Goal: Transaction & Acquisition: Purchase product/service

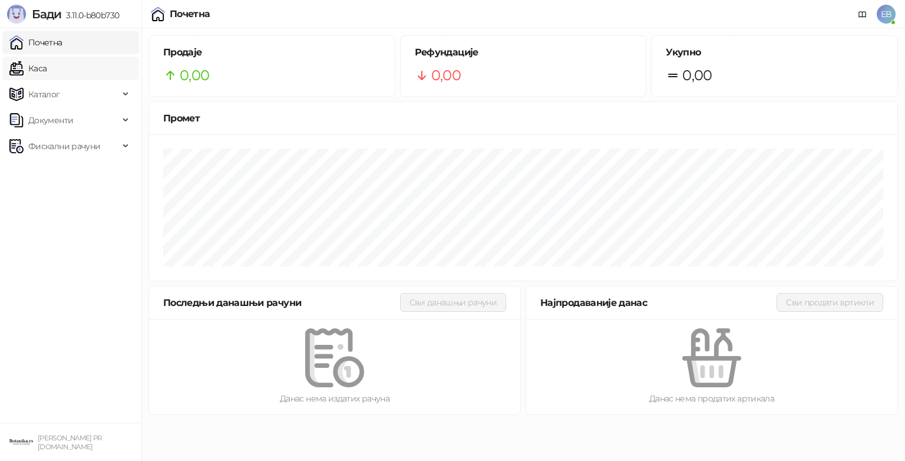
click at [47, 77] on link "Каса" at bounding box center [27, 69] width 37 height 24
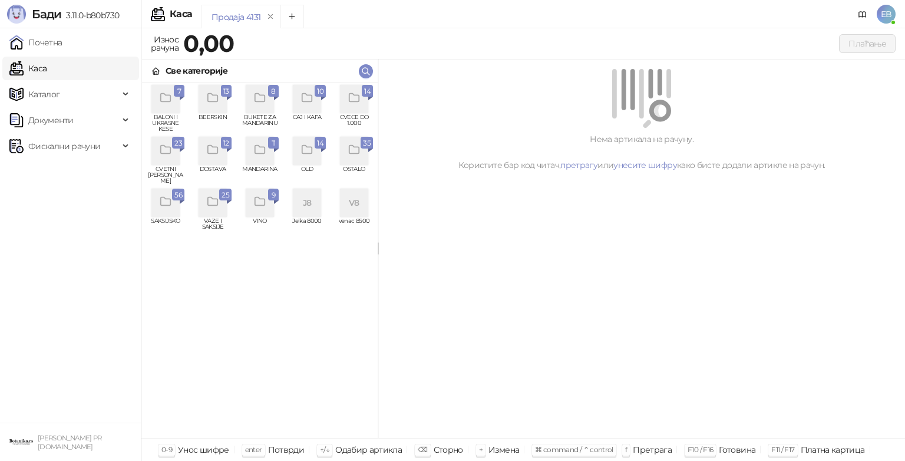
click at [169, 154] on icon "grid" at bounding box center [166, 150] width 14 height 14
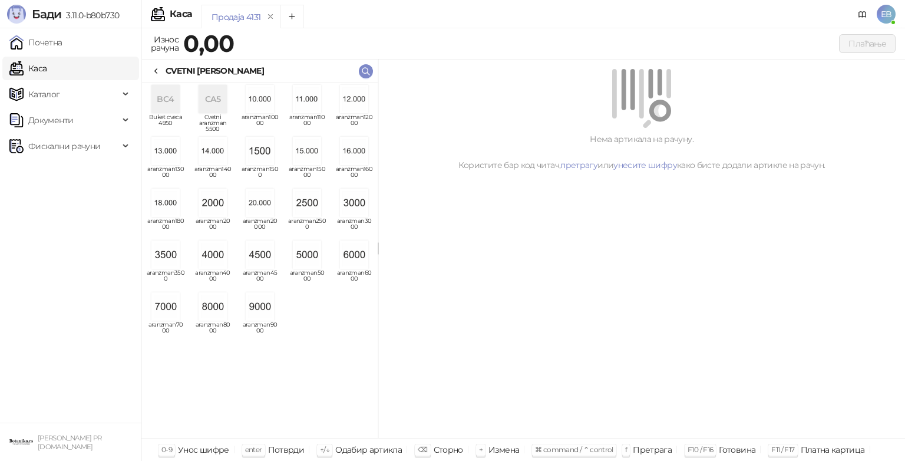
click at [163, 307] on img "grid" at bounding box center [165, 306] width 28 height 28
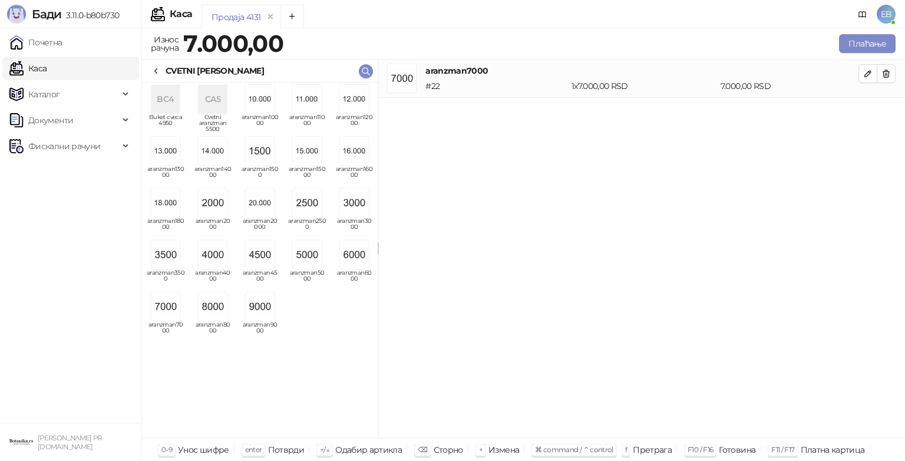
click at [162, 73] on div "CVETNI [PERSON_NAME]" at bounding box center [207, 70] width 113 height 13
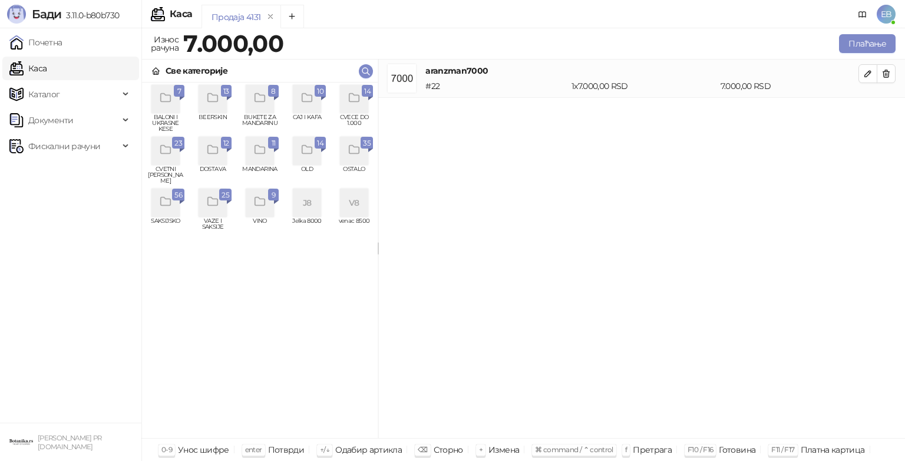
click at [362, 103] on div "grid" at bounding box center [354, 99] width 28 height 28
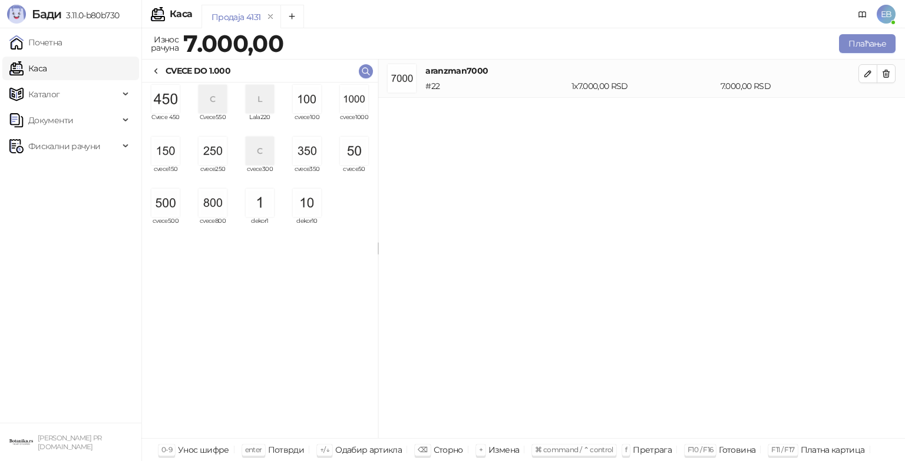
click at [165, 200] on img "grid" at bounding box center [165, 203] width 28 height 28
click at [860, 45] on button "Плаћање" at bounding box center [867, 43] width 57 height 19
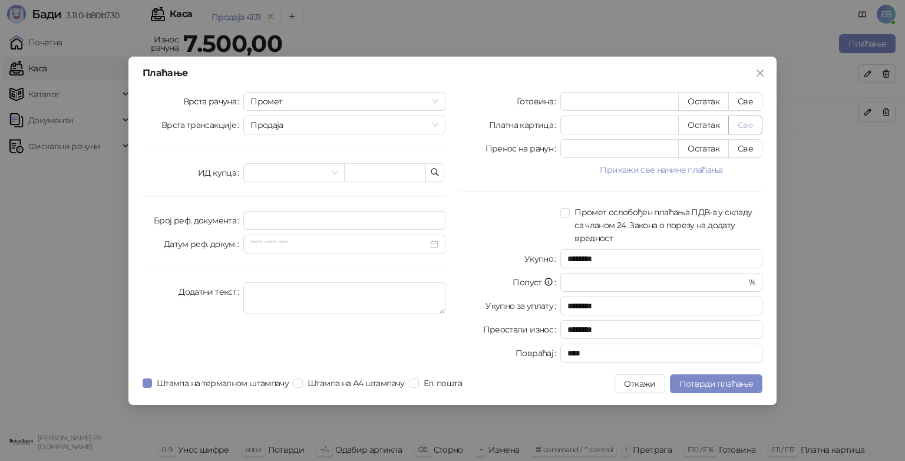
click at [750, 125] on button "Све" at bounding box center [745, 125] width 34 height 19
type input "****"
click at [724, 378] on span "Потврди плаћање" at bounding box center [717, 383] width 74 height 11
